Goal: Information Seeking & Learning: Learn about a topic

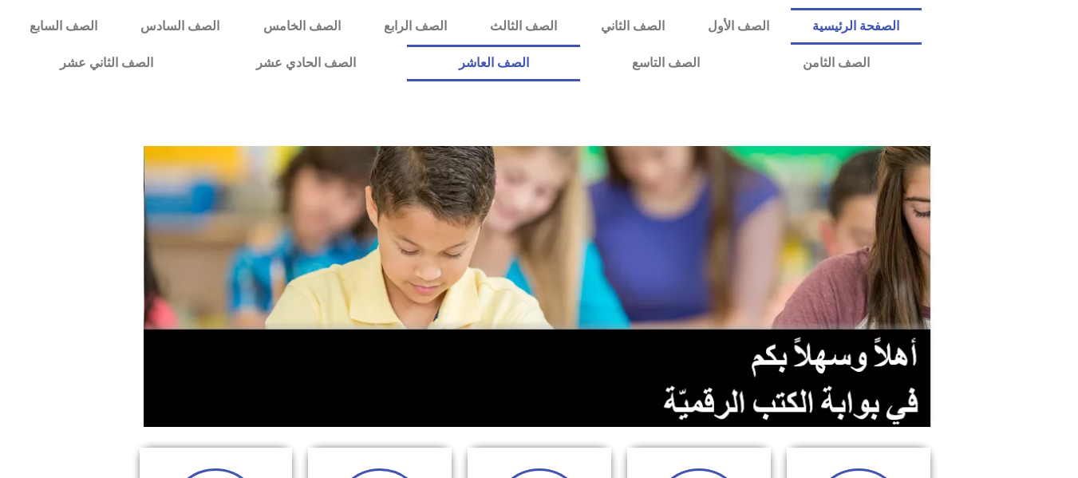
click at [580, 73] on link "الصف العاشر" at bounding box center [493, 63] width 173 height 37
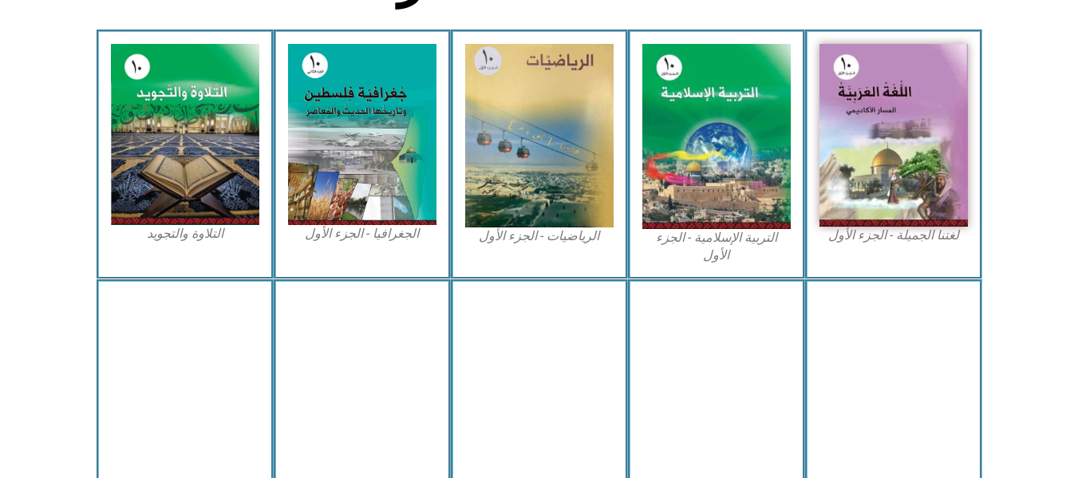
scroll to position [511, 0]
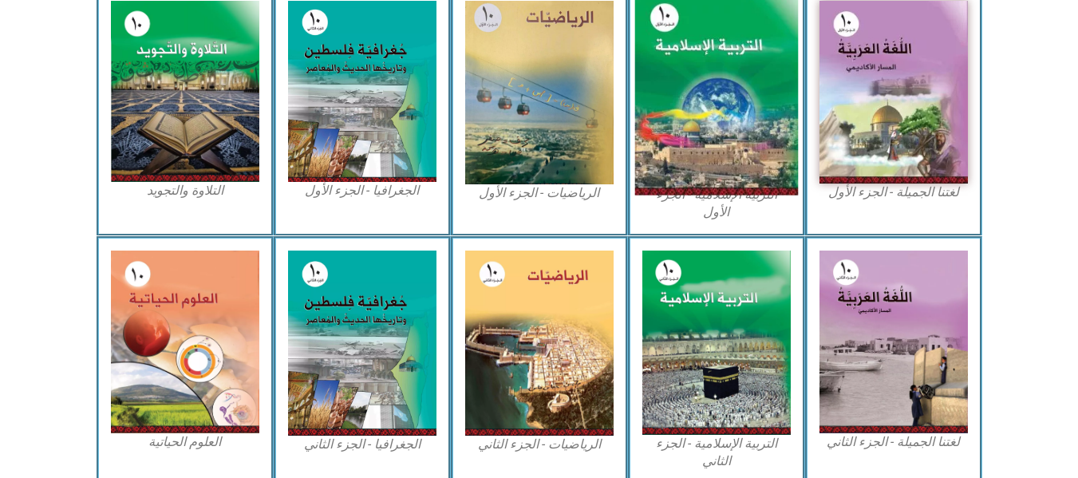
click at [717, 110] on img at bounding box center [716, 93] width 164 height 203
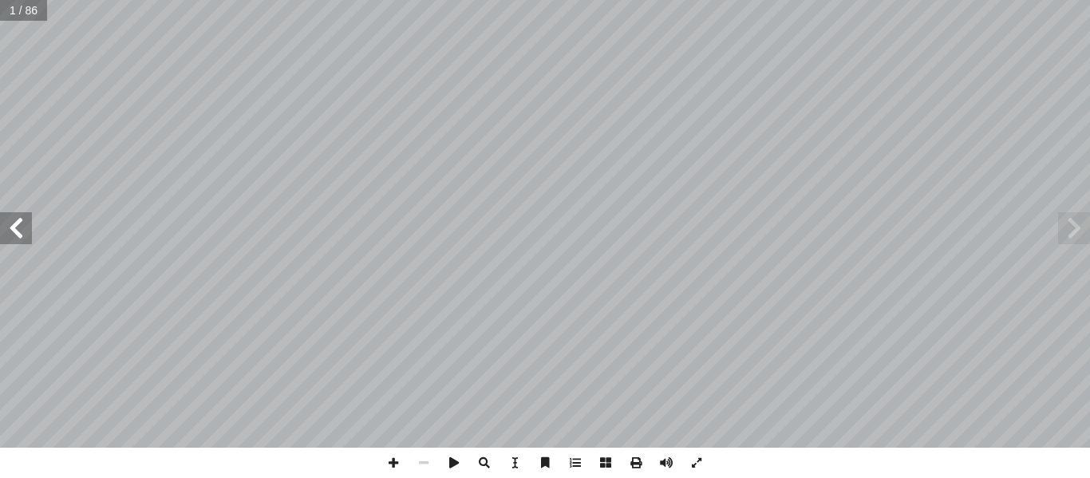
click at [26, 237] on span at bounding box center [16, 228] width 32 height 32
click at [393, 464] on span at bounding box center [393, 463] width 30 height 30
click at [30, 228] on span at bounding box center [16, 228] width 32 height 32
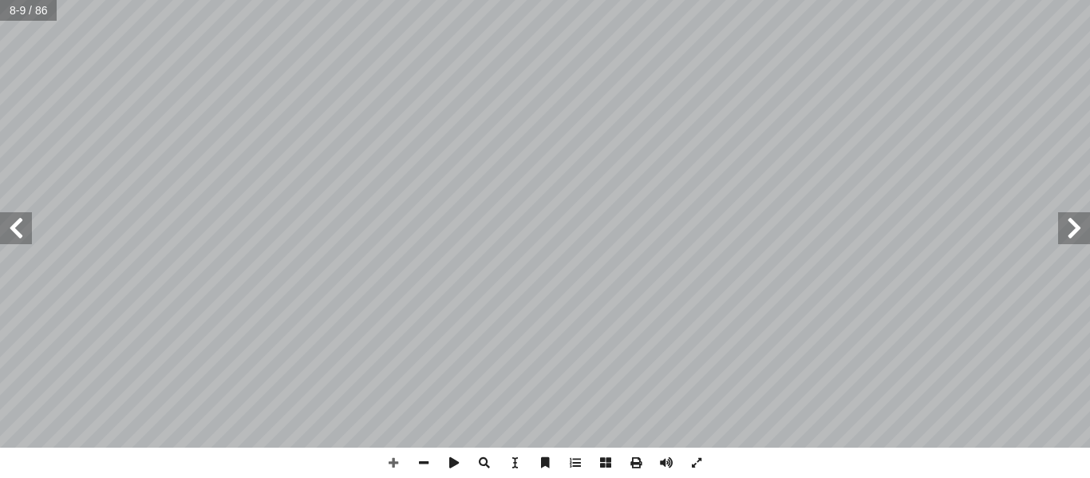
click at [1073, 227] on span at bounding box center [1074, 228] width 32 height 32
click at [701, 466] on span at bounding box center [696, 463] width 30 height 30
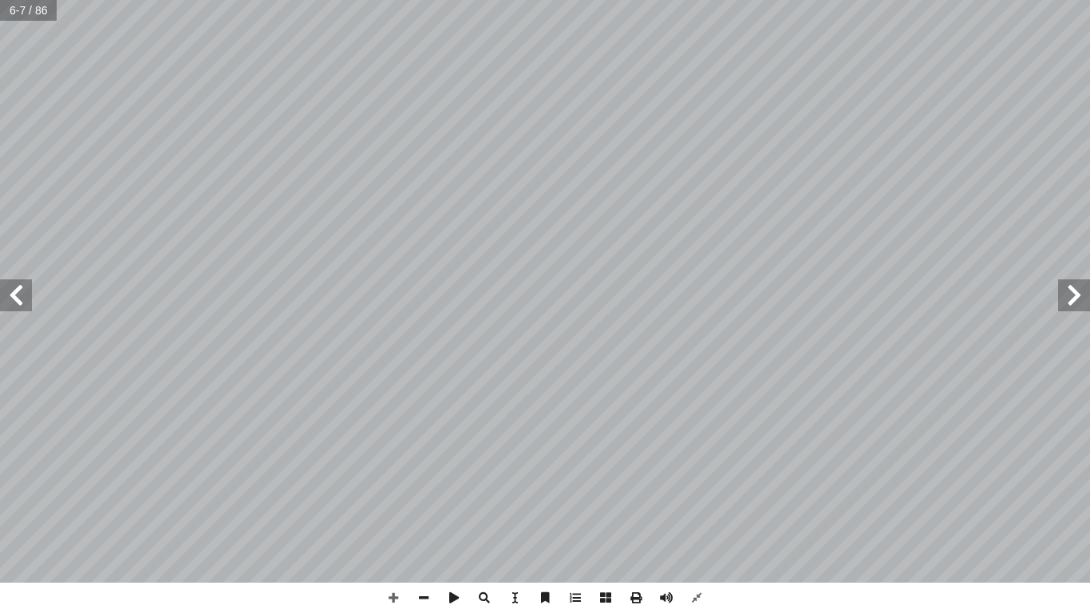
click at [20, 300] on span at bounding box center [16, 295] width 32 height 32
click at [21, 291] on span at bounding box center [16, 295] width 32 height 32
click at [1070, 290] on span at bounding box center [1074, 295] width 32 height 32
click at [16, 302] on span at bounding box center [16, 295] width 32 height 32
click at [414, 477] on span at bounding box center [424, 598] width 30 height 30
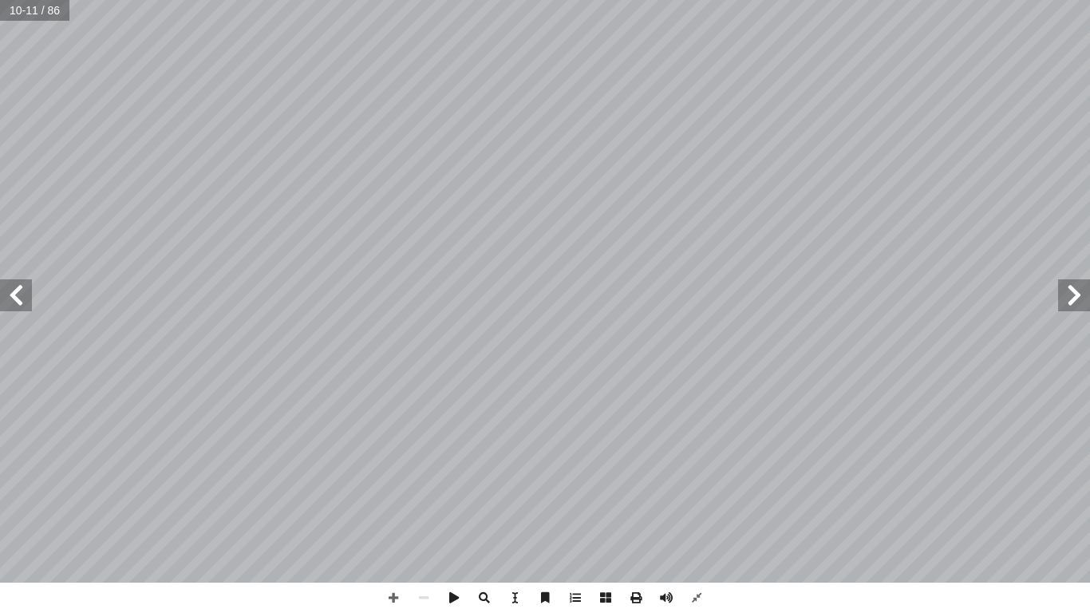
click at [1084, 290] on span at bounding box center [1074, 295] width 32 height 32
click at [697, 477] on span at bounding box center [696, 598] width 30 height 30
